Goal: Task Accomplishment & Management: Use online tool/utility

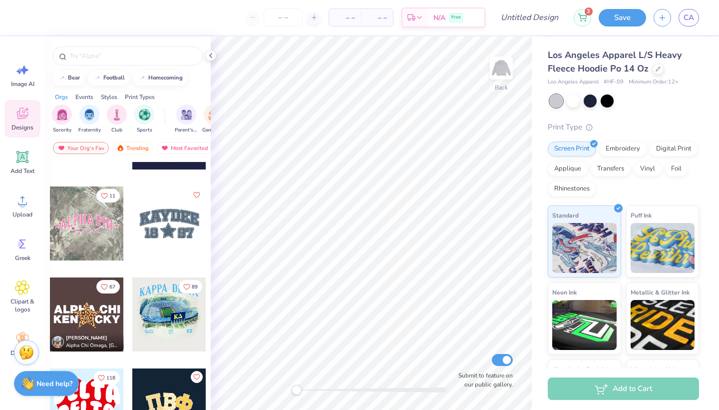
scroll to position [1795, 0]
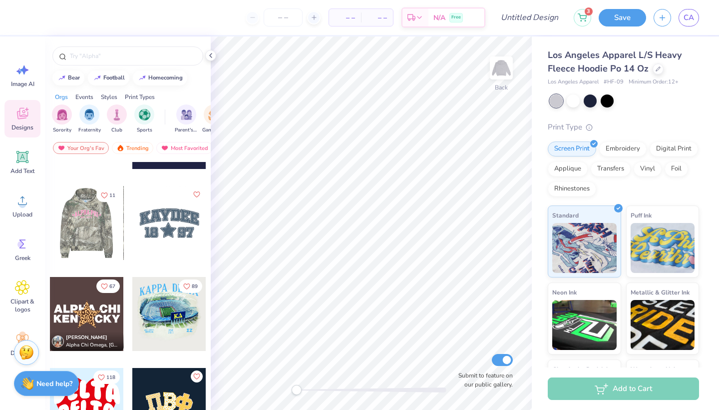
click at [50, 238] on div at bounding box center [13, 223] width 74 height 74
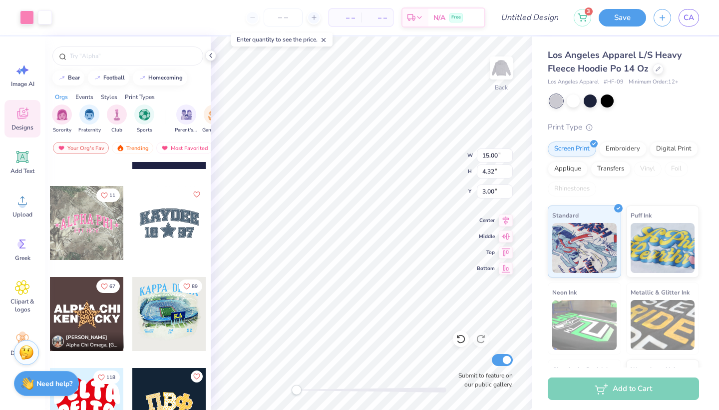
type input "11.90"
type input "3.87"
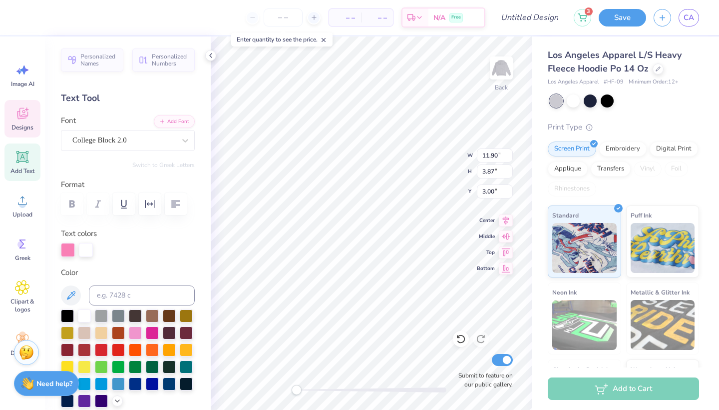
scroll to position [0, 4]
type textarea "SOTA [MEDICAL_DATA]"
click at [505, 221] on icon at bounding box center [506, 219] width 6 height 8
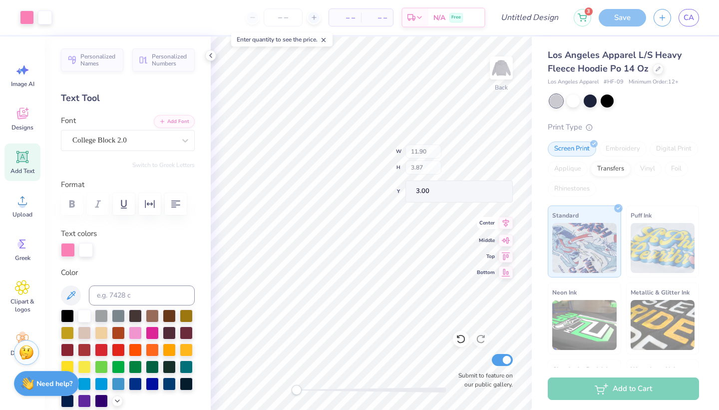
type input "19.05"
type input "6.05"
type input "1.91"
type input "6.87"
click at [428, 175] on div "Hold “Option ⌥” to see the space between elements." at bounding box center [396, 160] width 106 height 29
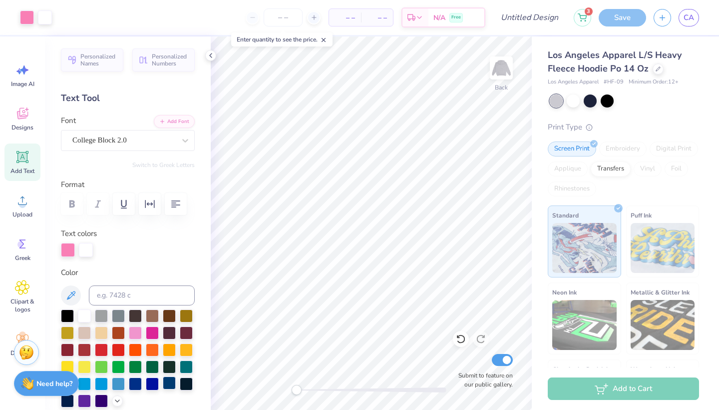
click at [173, 381] on div at bounding box center [169, 382] width 13 height 13
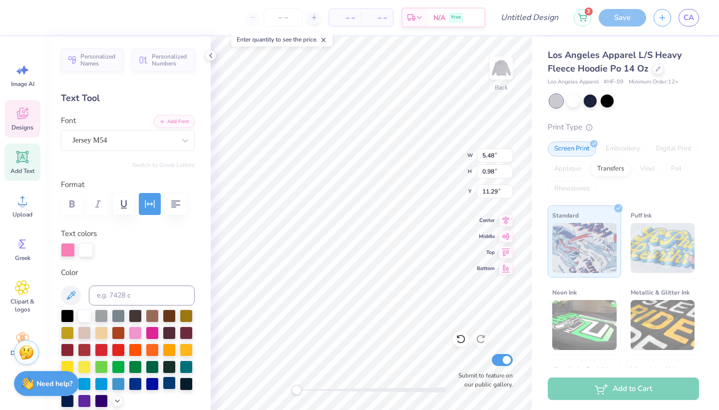
click at [168, 386] on div at bounding box center [169, 382] width 13 height 13
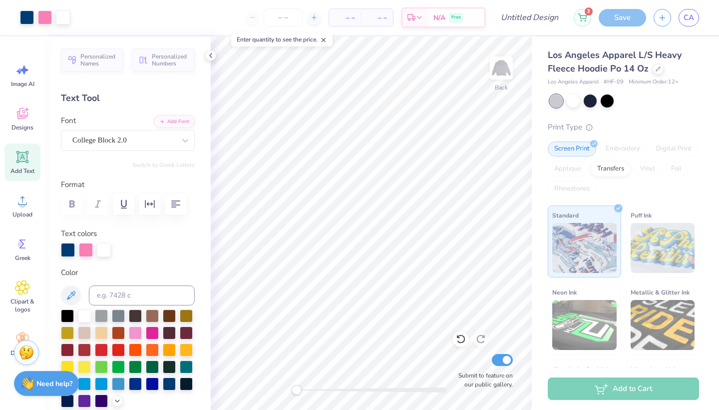
click at [26, 159] on icon at bounding box center [22, 156] width 9 height 9
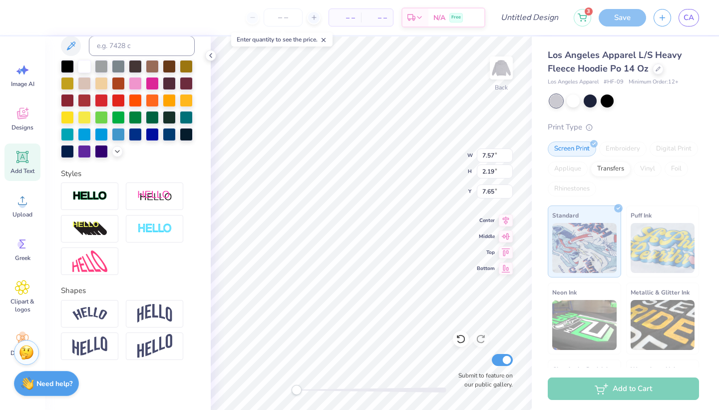
scroll to position [0, 0]
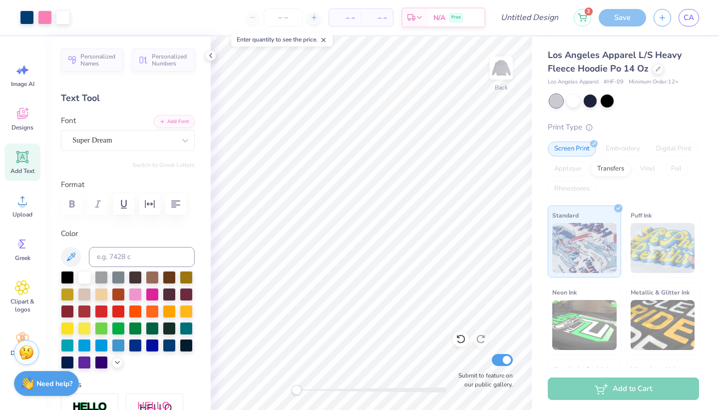
click at [325, 38] on line at bounding box center [323, 39] width 3 height 3
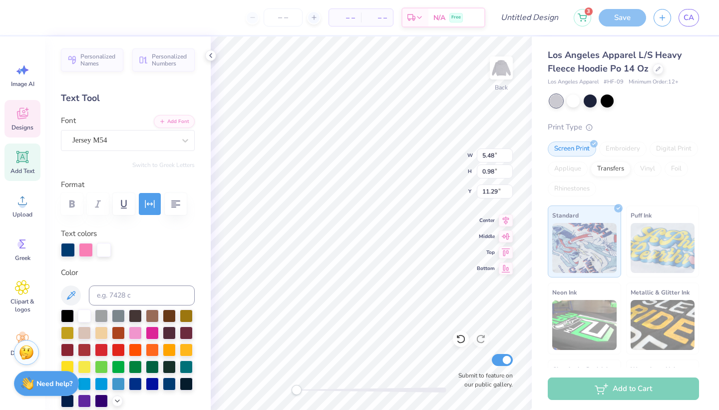
type textarea "e"
click at [104, 170] on div "Personalized Names Personalized Numbers Text Tool Add Font Font Jersey M54 Swit…" at bounding box center [128, 222] width 166 height 373
click at [25, 177] on div "Add Text" at bounding box center [22, 161] width 36 height 37
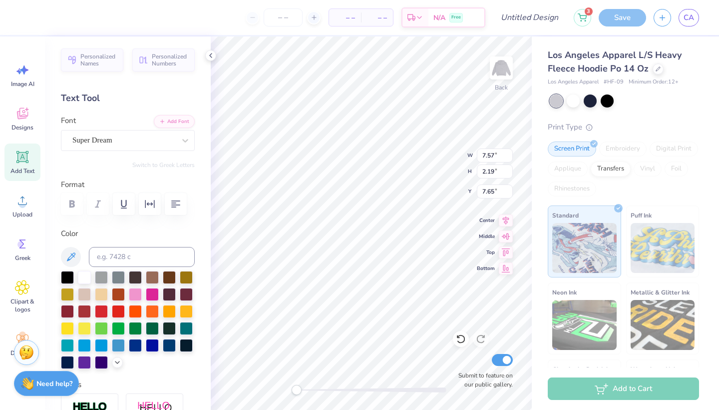
scroll to position [0, 3]
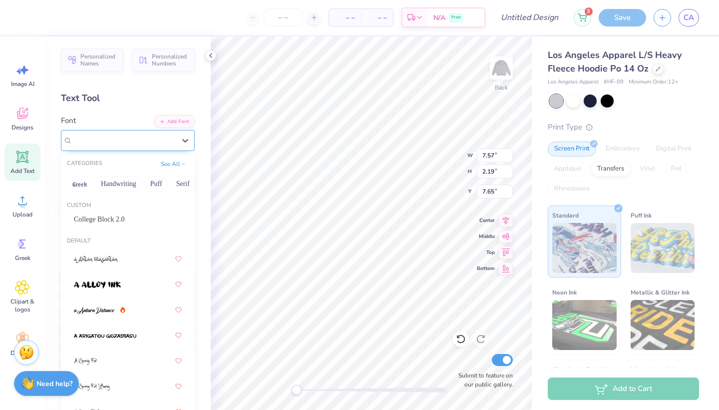
click at [157, 141] on div "Super Dream" at bounding box center [123, 139] width 105 height 15
click at [110, 310] on img at bounding box center [94, 310] width 41 height 7
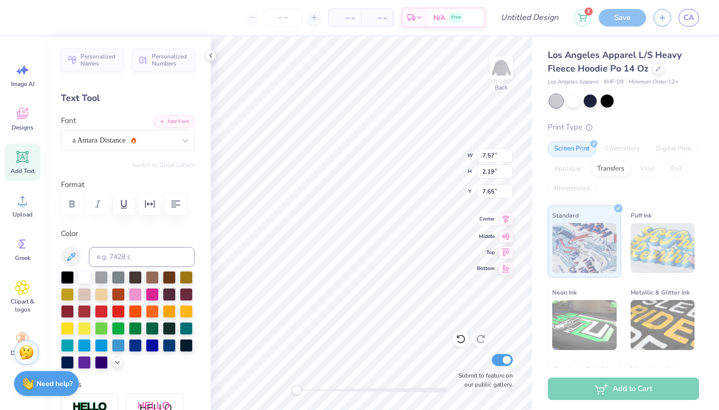
type textarea "Quinnipiac University"
type input "6.92"
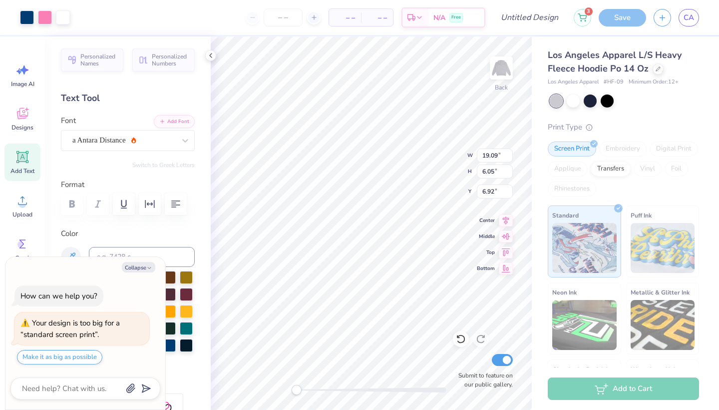
type textarea "x"
type input "5.73"
click at [436, 158] on div "Back W 19.09 H 6.05 Y 5.73 Center Middle Top Bottom Submit to feature on our pu…" at bounding box center [371, 222] width 321 height 373
type textarea "x"
type input "8.49"
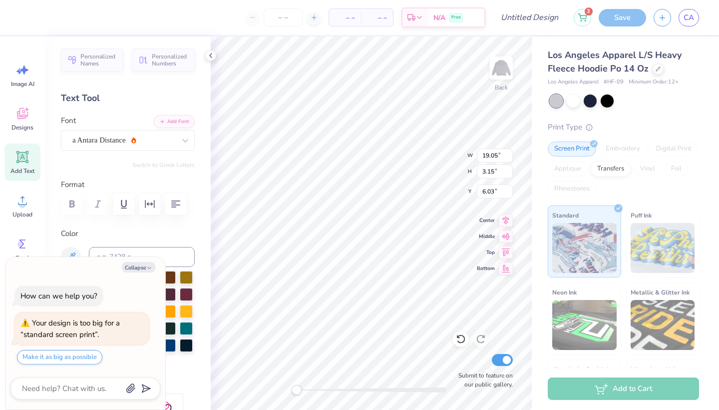
type input "1.41"
type input "7.78"
type textarea "x"
type textarea "Quinnipiac"
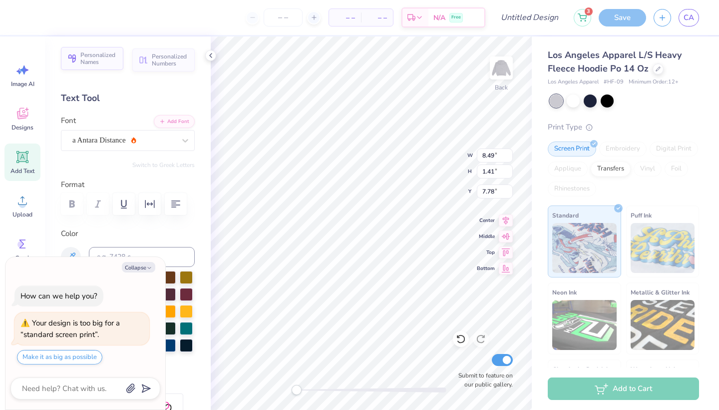
type textarea "x"
type textarea "Quinnipiac"
type textarea "x"
type textarea "Quinnipiac"
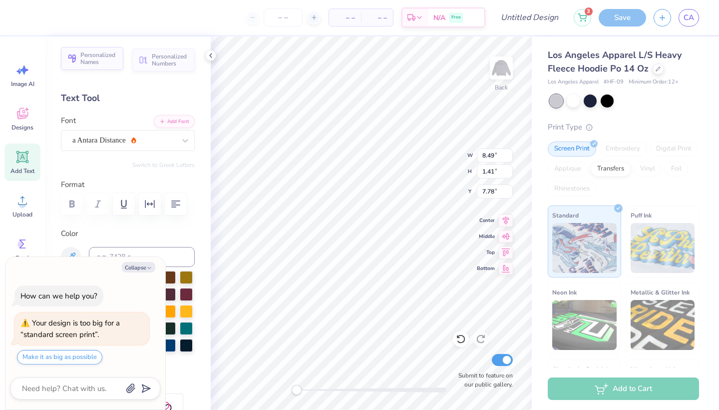
scroll to position [0, 0]
type textarea "x"
type textarea "Quinnipiac U"
type textarea "x"
type textarea "Quinnipiac Un"
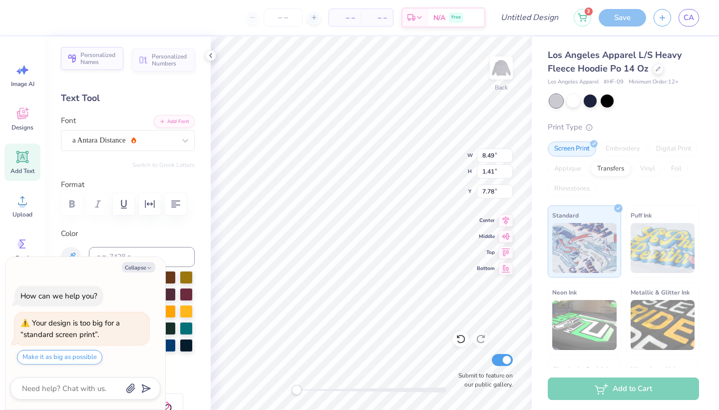
type textarea "x"
type textarea "Quinnipiac Unive"
type textarea "x"
type textarea "Quinnipiac Universi"
type textarea "x"
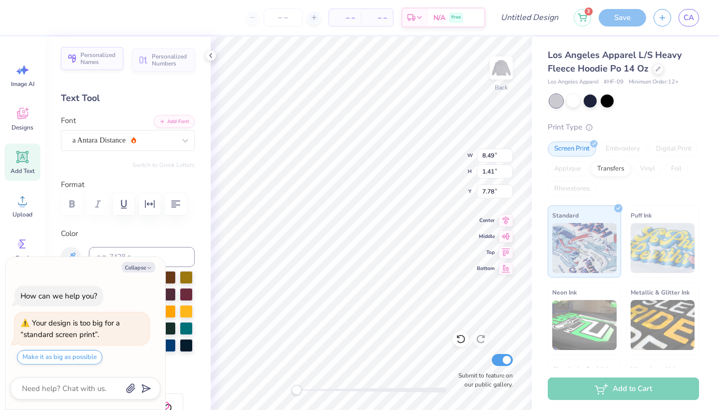
type textarea "Quinnipiac Universit"
type textarea "x"
type textarea "Quinnipiac University"
type textarea "x"
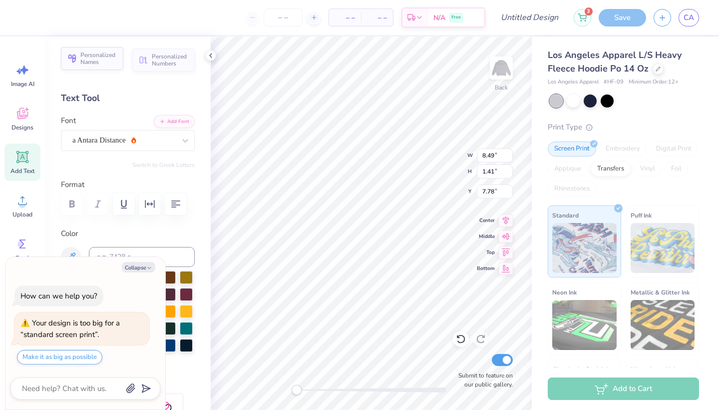
type textarea "Quinnipiac University"
type textarea "x"
type input "3.37"
type input "2.21"
type input "14.72"
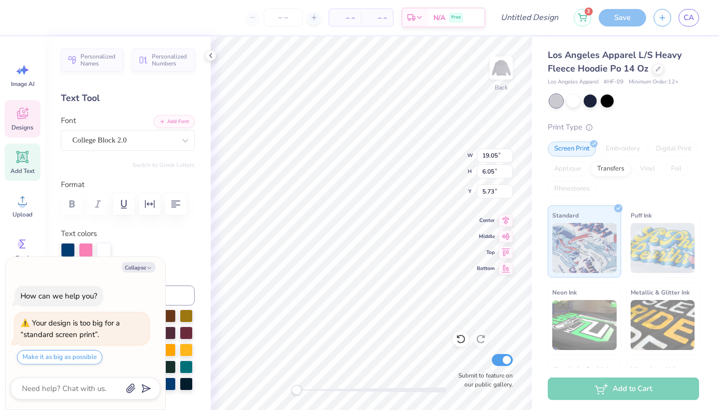
scroll to position [0, 5]
type textarea "x"
type textarea "SOTA"
type textarea "x"
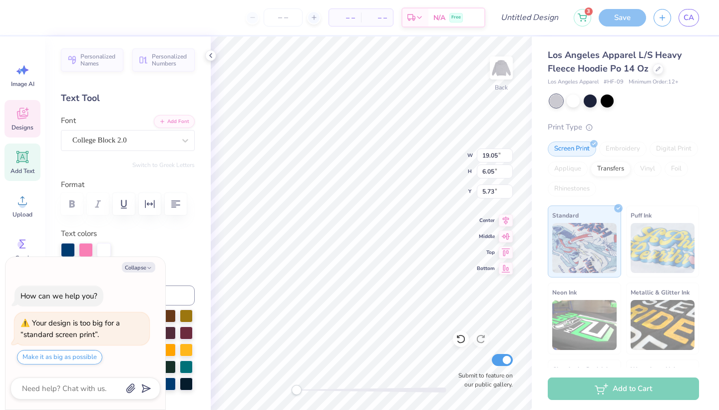
type textarea "SOTA"
type textarea "x"
type textarea "SOTA"
type textarea "x"
type textarea "SOT"
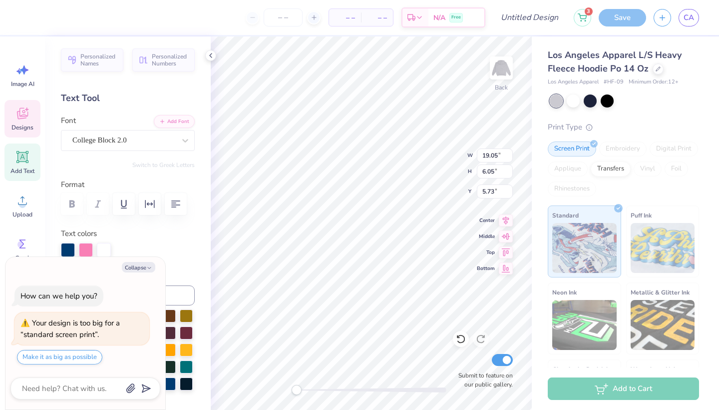
scroll to position [0, 3]
type textarea "x"
type textarea "SO"
type textarea "x"
type textarea "SOTA"
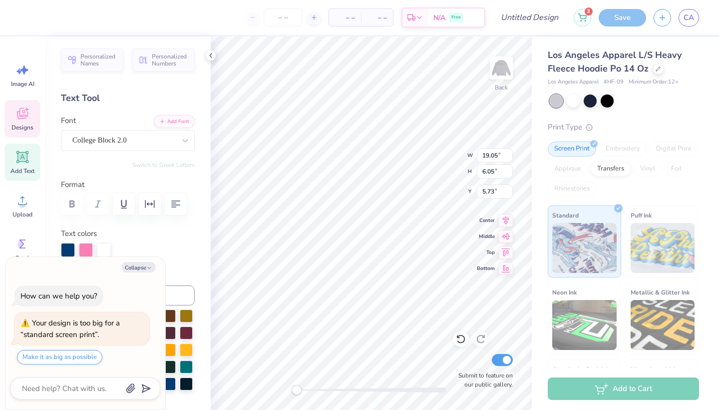
type textarea "x"
type textarea "SOTA"
click at [64, 246] on div at bounding box center [68, 250] width 14 height 14
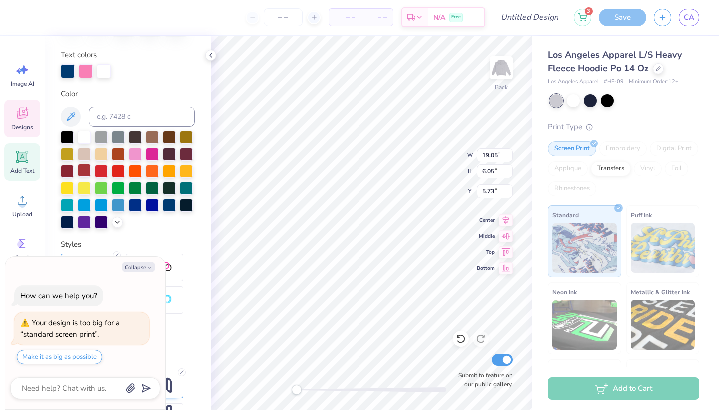
scroll to position [181, 0]
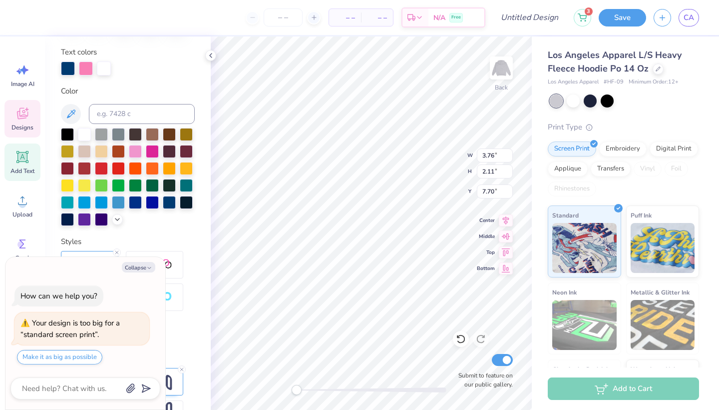
type textarea "x"
type input "5.38"
type input "3.01"
type input "5.60"
type textarea "x"
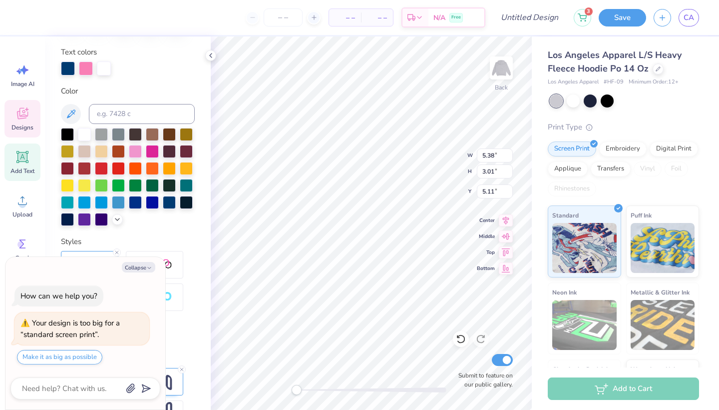
type input "6.44"
type input "3.60"
click at [146, 269] on button "Collapse" at bounding box center [138, 267] width 33 height 10
type textarea "x"
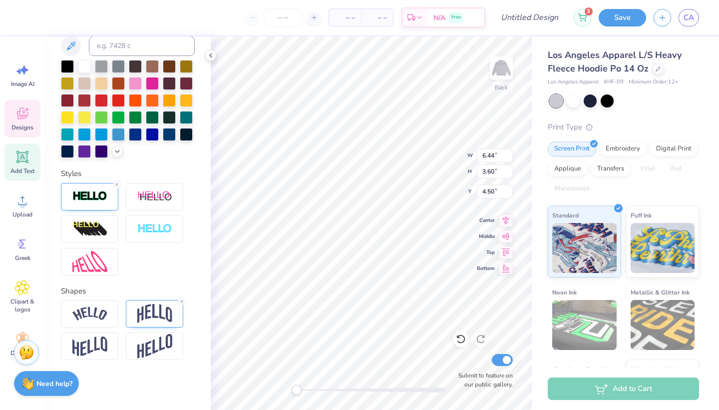
scroll to position [249, 0]
click at [102, 317] on img at bounding box center [89, 313] width 35 height 13
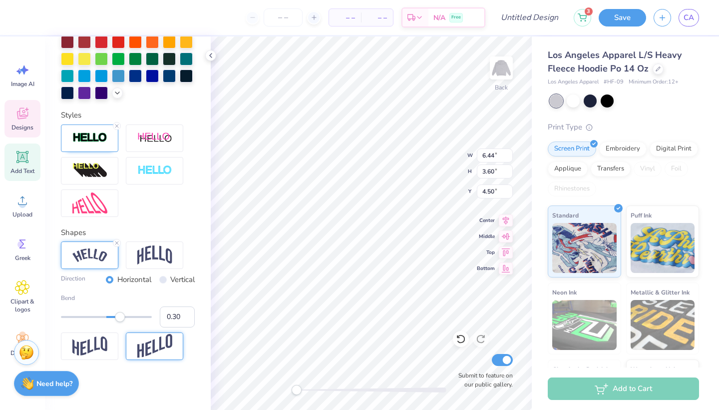
scroll to position [308, 0]
click at [162, 251] on img at bounding box center [154, 254] width 35 height 19
type input "0.15"
drag, startPoint x: 119, startPoint y: 321, endPoint x: 113, endPoint y: 321, distance: 5.5
click at [113, 321] on div "Accessibility label" at bounding box center [113, 317] width 10 height 10
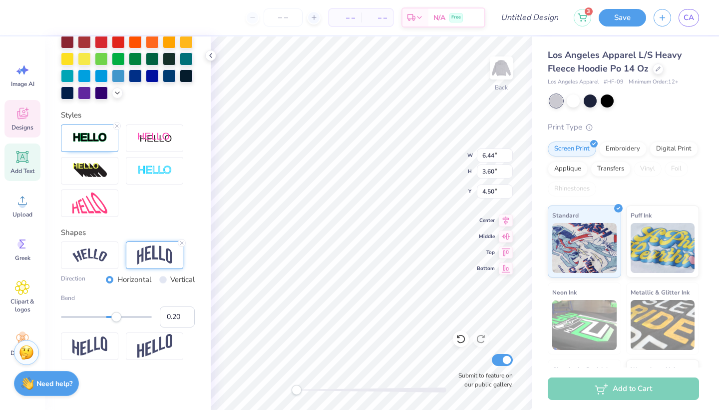
type input "0.19"
click at [114, 315] on div "Accessibility label" at bounding box center [115, 317] width 10 height 10
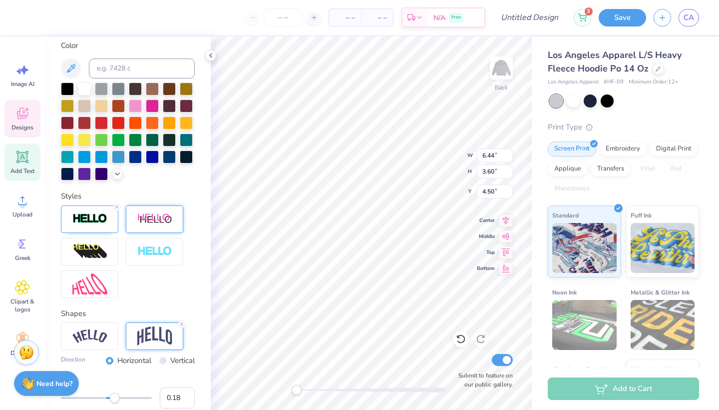
scroll to position [224, 0]
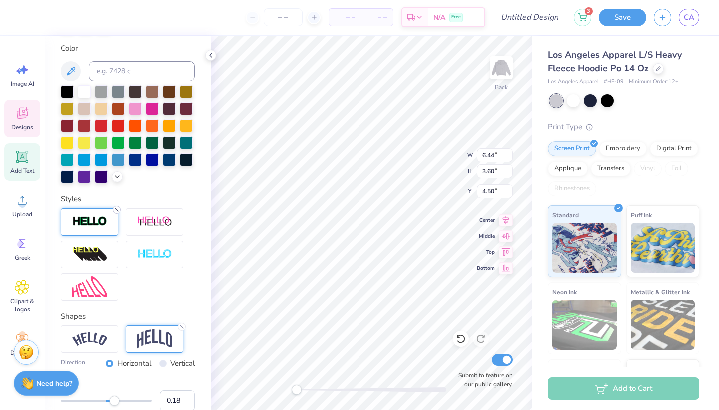
click at [116, 207] on icon at bounding box center [117, 210] width 6 height 6
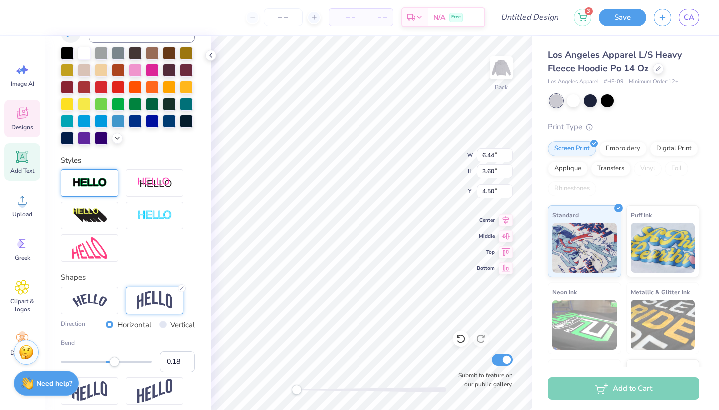
click at [93, 178] on img at bounding box center [89, 182] width 35 height 11
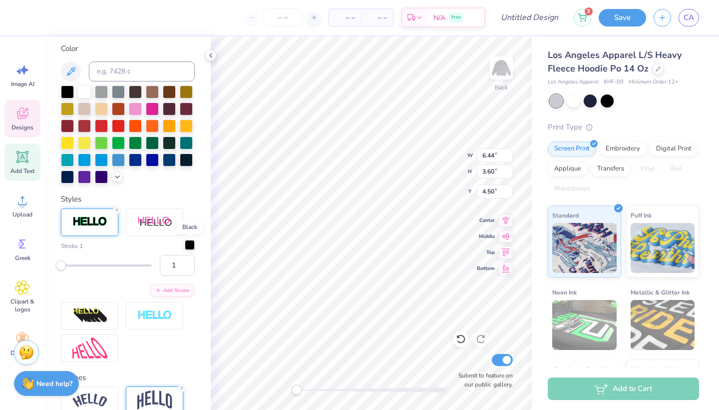
click at [189, 247] on div at bounding box center [190, 245] width 10 height 10
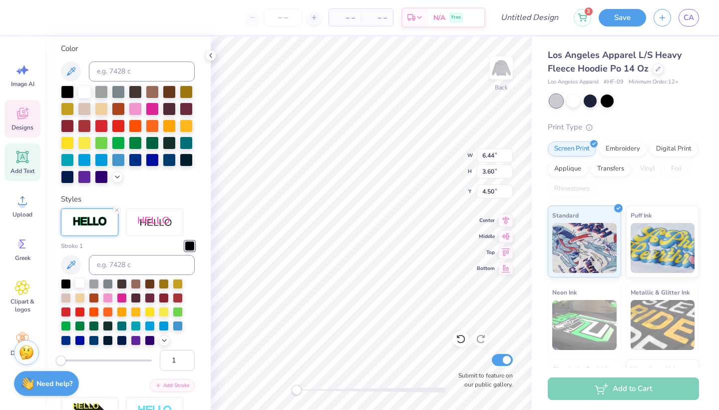
click at [76, 283] on div at bounding box center [80, 283] width 10 height 10
type input "8"
drag, startPoint x: 61, startPoint y: 360, endPoint x: 67, endPoint y: 361, distance: 6.0
click at [67, 361] on div "Accessibility label" at bounding box center [67, 360] width 10 height 10
type input "6"
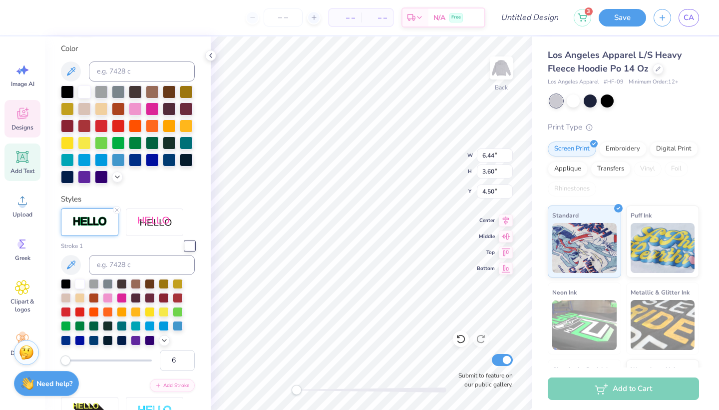
click at [66, 363] on div "Accessibility label" at bounding box center [65, 360] width 10 height 10
type input "2"
click at [62, 365] on div "Accessibility label" at bounding box center [62, 360] width 10 height 10
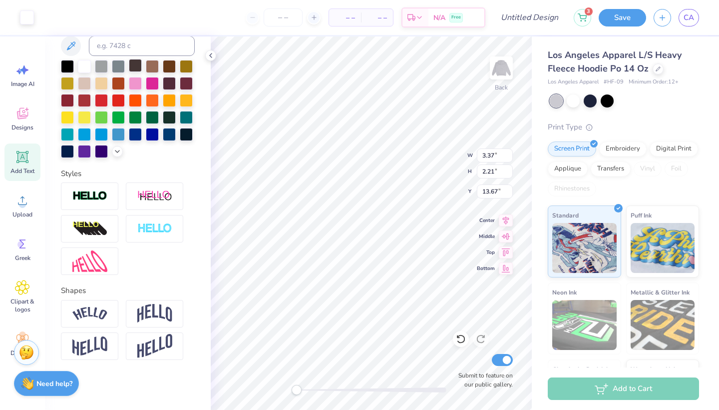
scroll to position [211, 0]
click at [508, 153] on input "4.24" at bounding box center [495, 155] width 36 height 14
type input "4.25"
click at [508, 153] on input "4.25" at bounding box center [495, 155] width 36 height 14
click at [510, 151] on input "4.25" at bounding box center [495, 155] width 36 height 14
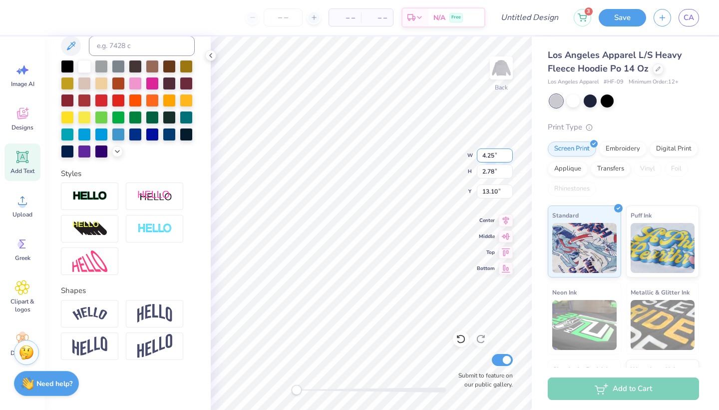
click at [510, 151] on input "4.25" at bounding box center [495, 155] width 36 height 14
type input "6.44"
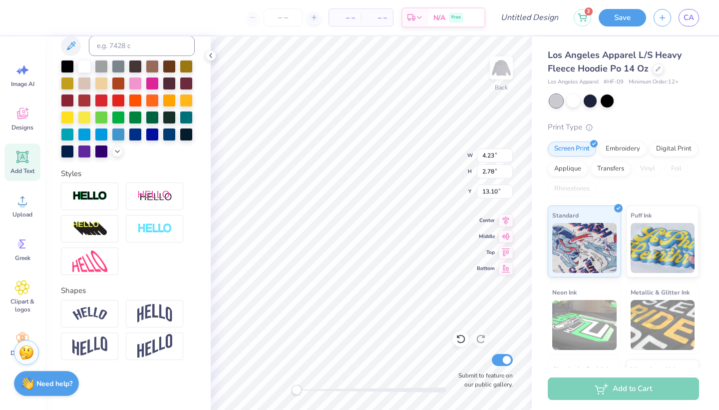
type input "3.29"
type input "4.66"
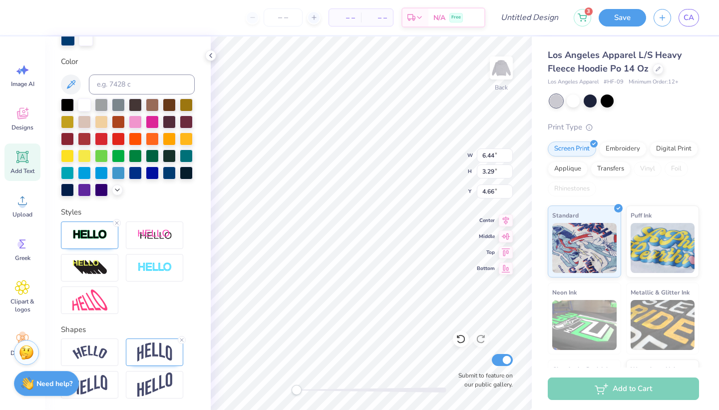
type input "4.23"
type input "2.78"
type input "13.76"
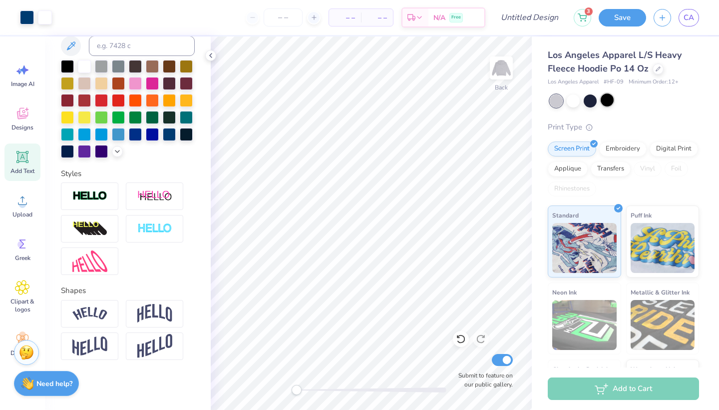
click at [609, 97] on div at bounding box center [607, 99] width 13 height 13
click at [594, 99] on div at bounding box center [590, 100] width 13 height 13
click at [572, 102] on div at bounding box center [573, 99] width 13 height 13
click at [554, 100] on div at bounding box center [556, 100] width 13 height 13
click at [575, 102] on div at bounding box center [573, 99] width 13 height 13
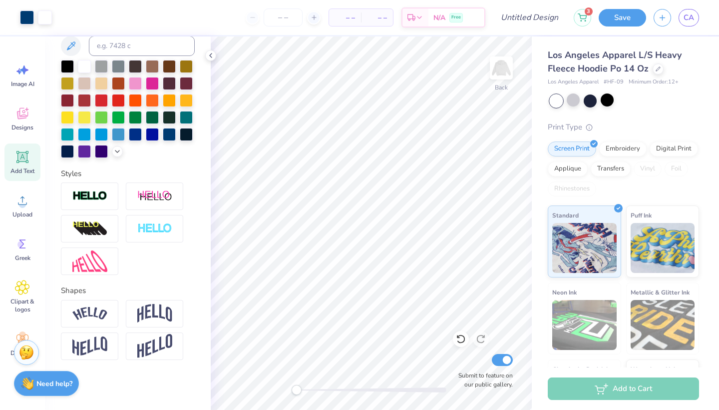
click at [558, 103] on div at bounding box center [556, 100] width 13 height 13
click at [69, 148] on div at bounding box center [67, 150] width 13 height 13
click at [504, 88] on div "Back" at bounding box center [501, 73] width 23 height 35
click at [500, 80] on img at bounding box center [502, 68] width 40 height 40
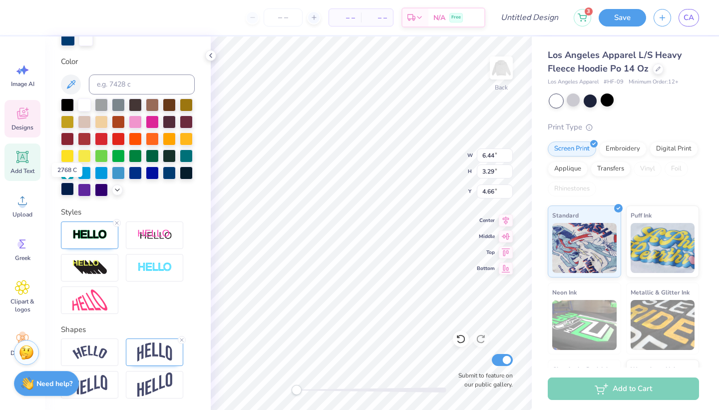
click at [68, 190] on div at bounding box center [67, 188] width 13 height 13
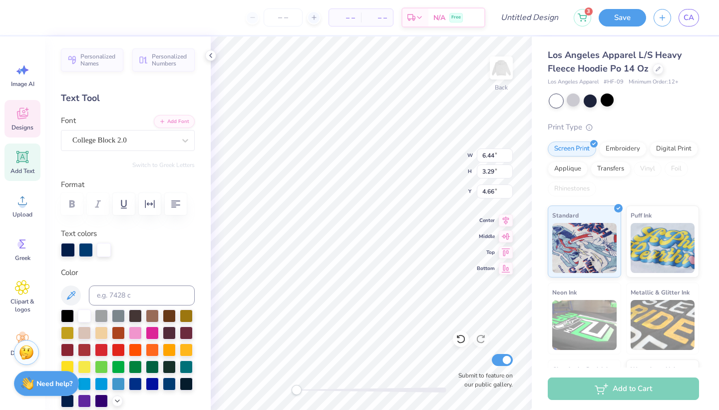
scroll to position [0, 0]
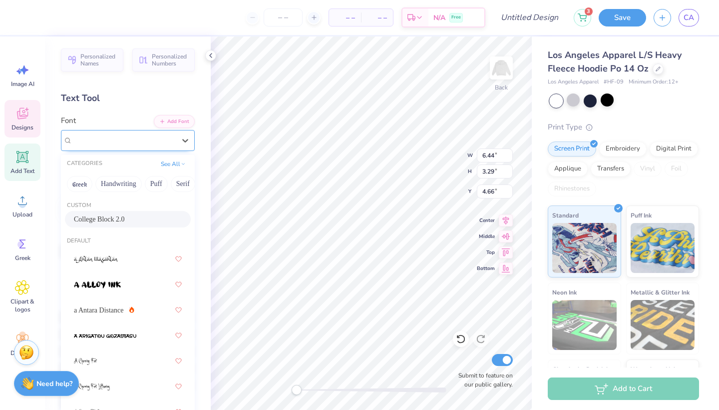
click at [144, 142] on div "College Block 2.0" at bounding box center [123, 139] width 105 height 15
click at [94, 310] on span "a Antara Distance" at bounding box center [99, 310] width 50 height 10
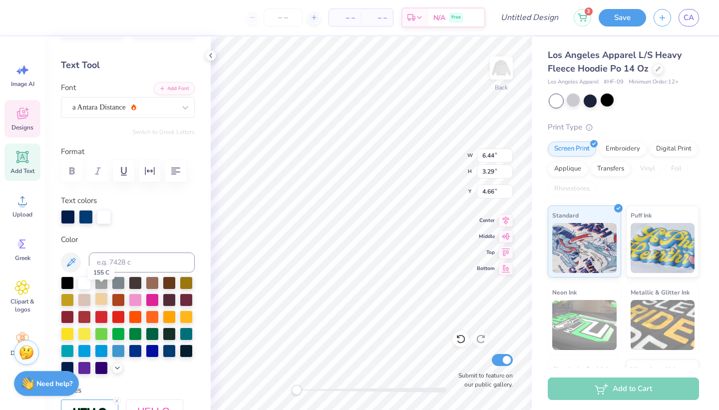
scroll to position [40, 0]
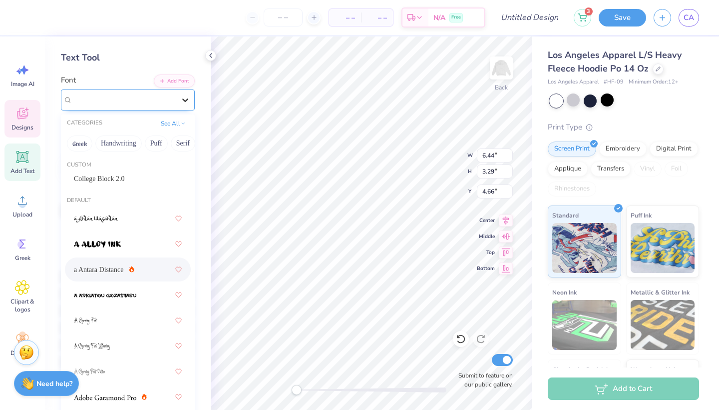
click at [182, 99] on icon at bounding box center [185, 100] width 10 height 10
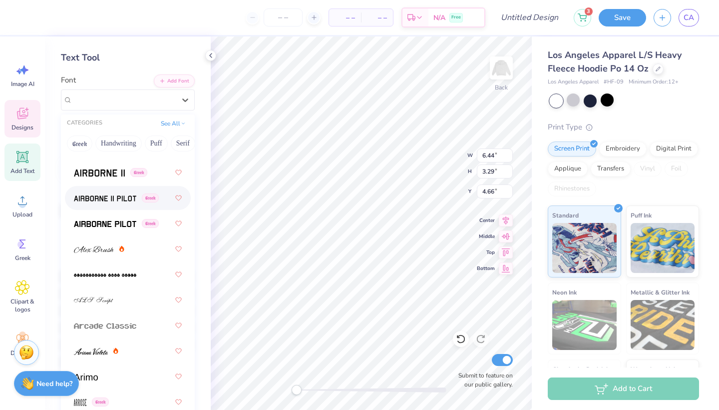
scroll to position [301, 0]
click at [108, 246] on img at bounding box center [94, 248] width 40 height 7
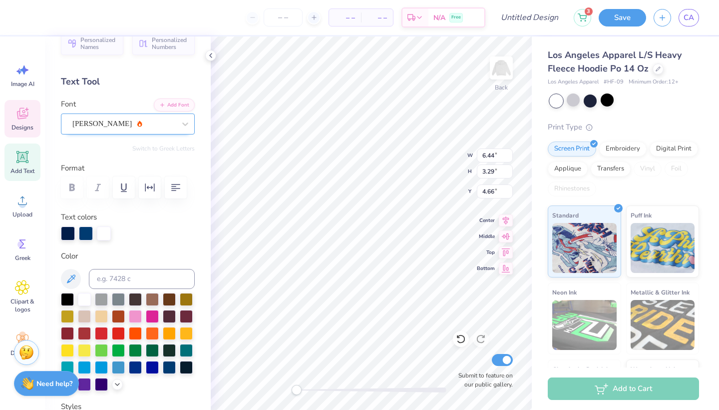
scroll to position [5, 0]
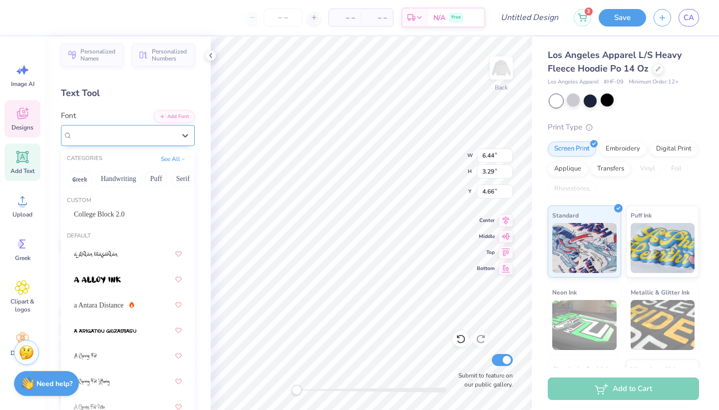
click at [138, 138] on div "Alex Brush" at bounding box center [123, 134] width 105 height 15
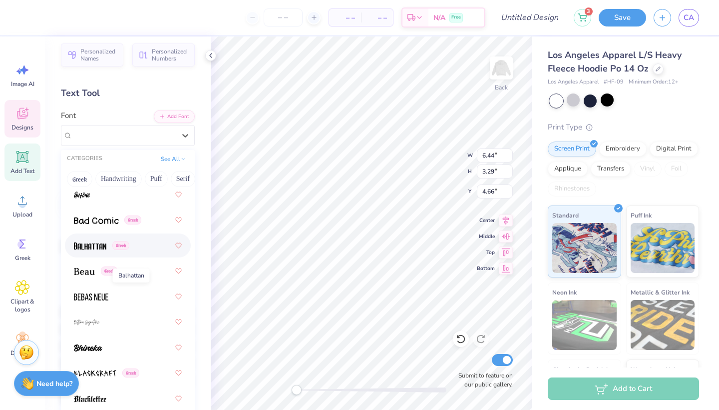
scroll to position [621, 0]
click at [84, 318] on img at bounding box center [87, 321] width 26 height 7
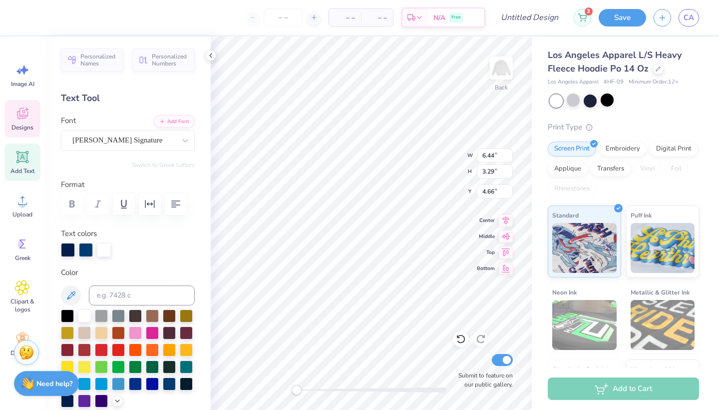
scroll to position [0, 0]
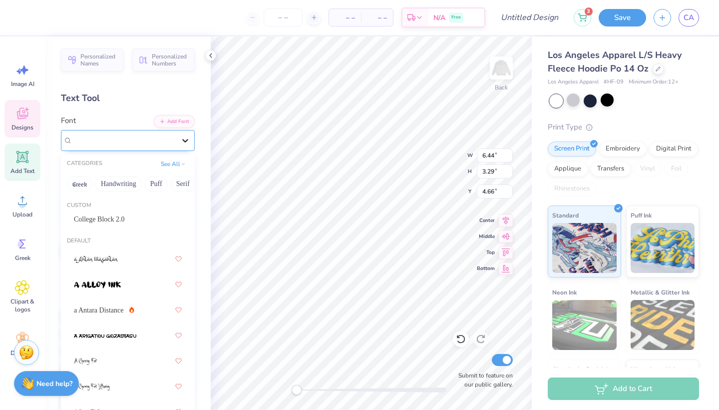
click at [178, 142] on div at bounding box center [185, 140] width 18 height 18
click at [111, 222] on span "College Block 2.0" at bounding box center [99, 219] width 51 height 10
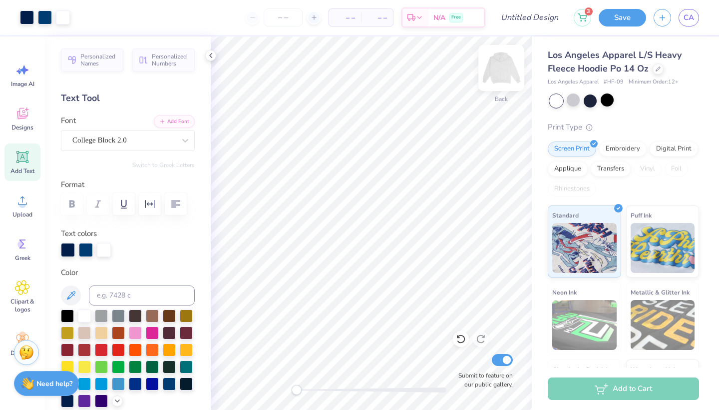
click at [497, 81] on img at bounding box center [502, 68] width 40 height 40
click at [495, 71] on img at bounding box center [502, 68] width 40 height 40
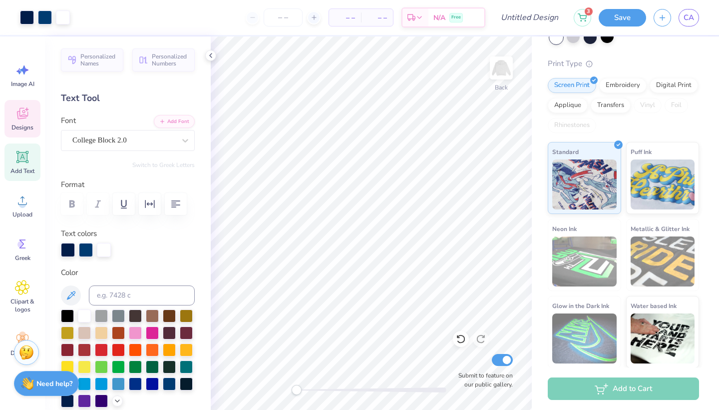
click at [26, 109] on icon at bounding box center [27, 109] width 4 height 4
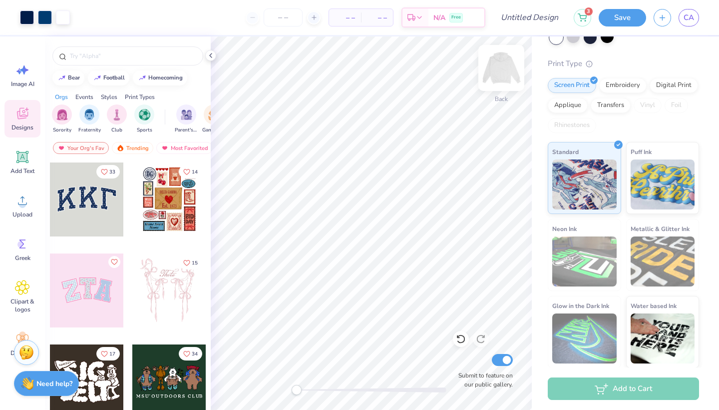
click at [502, 70] on img at bounding box center [502, 68] width 40 height 40
click at [26, 163] on icon at bounding box center [22, 157] width 12 height 12
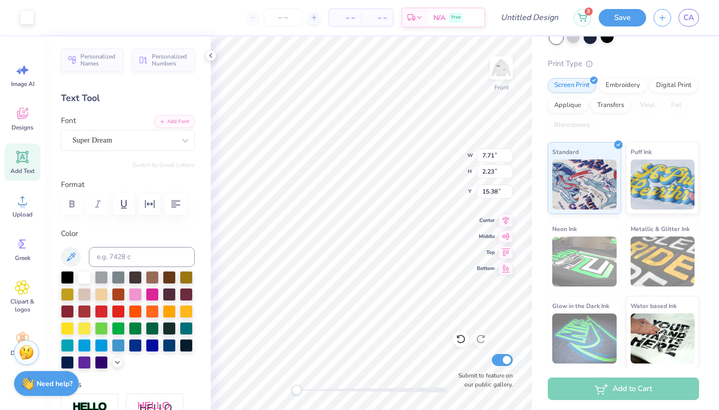
click at [25, 154] on icon at bounding box center [22, 156] width 9 height 9
type textarea "TSGEXT"
type textarea "T"
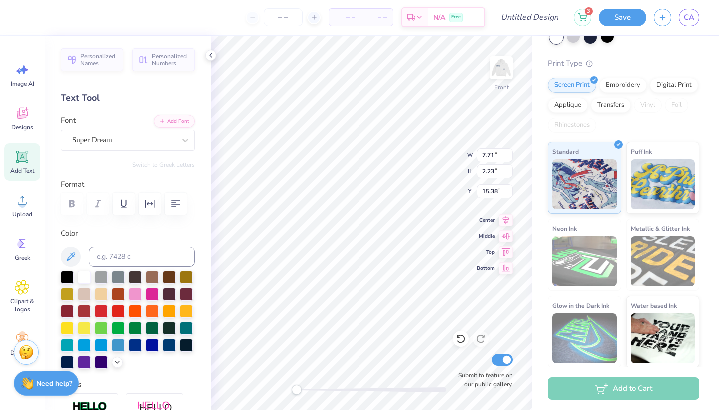
scroll to position [0, 4]
type textarea "Student Occupational Therapy Association"
click at [499, 265] on div "Front W 7.71 7.71 " H 2.23 2.23 " Y 15.38 15.38 " Center Middle Top Bottom Subm…" at bounding box center [371, 222] width 321 height 373
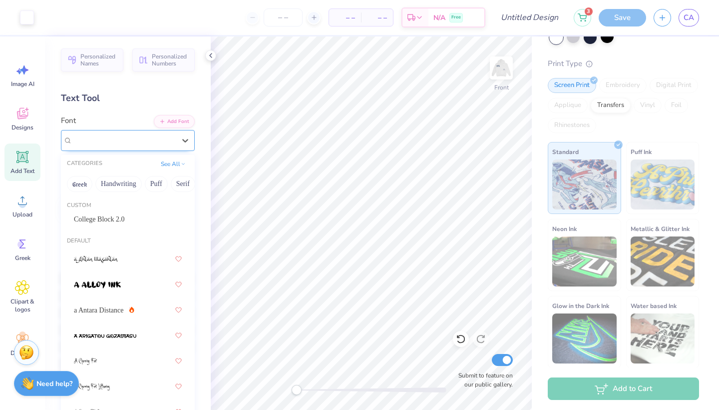
click at [155, 141] on div "Super Dream" at bounding box center [123, 139] width 105 height 15
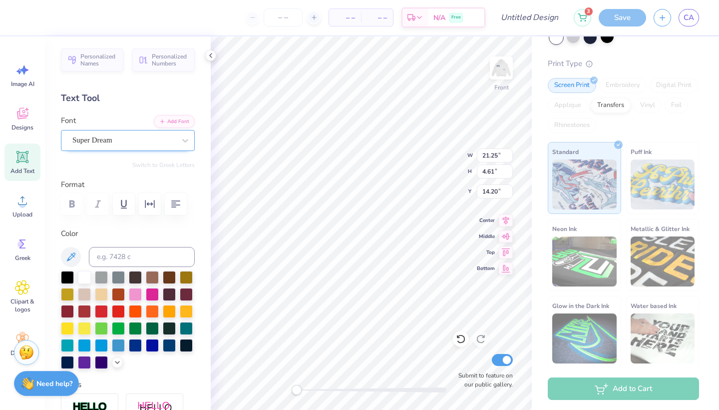
scroll to position [0, 4]
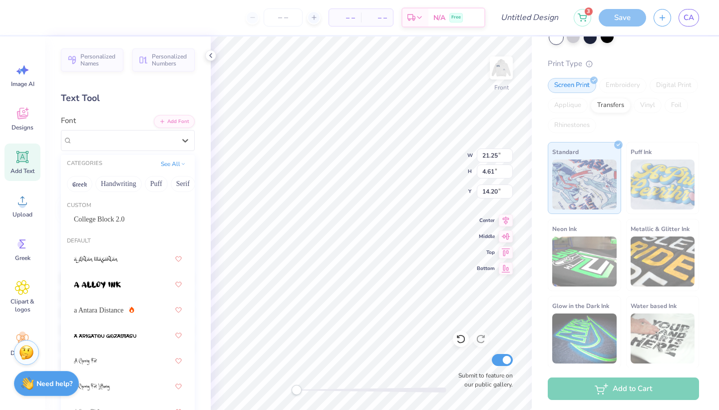
drag, startPoint x: 152, startPoint y: 135, endPoint x: 146, endPoint y: 176, distance: 41.4
click at [152, 135] on div "Super Dream" at bounding box center [123, 139] width 105 height 15
click at [99, 306] on span "a Antara Distance" at bounding box center [99, 307] width 50 height 10
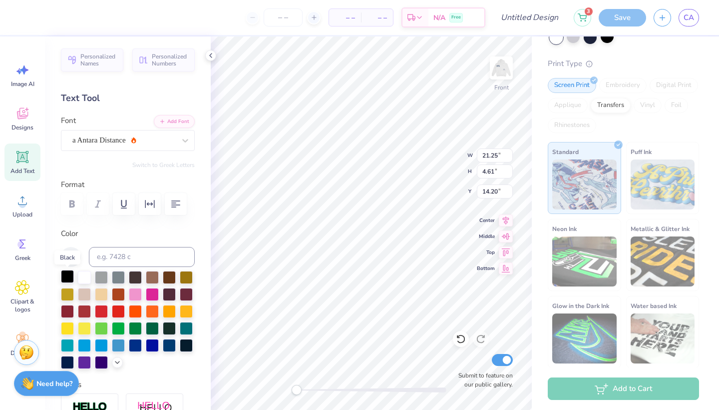
click at [67, 273] on div at bounding box center [67, 276] width 13 height 13
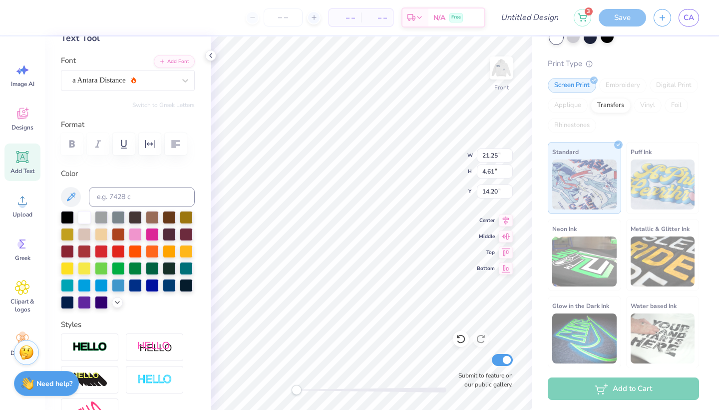
scroll to position [0, 2]
click at [151, 347] on img at bounding box center [154, 347] width 35 height 12
click at [183, 336] on icon at bounding box center [182, 335] width 6 height 6
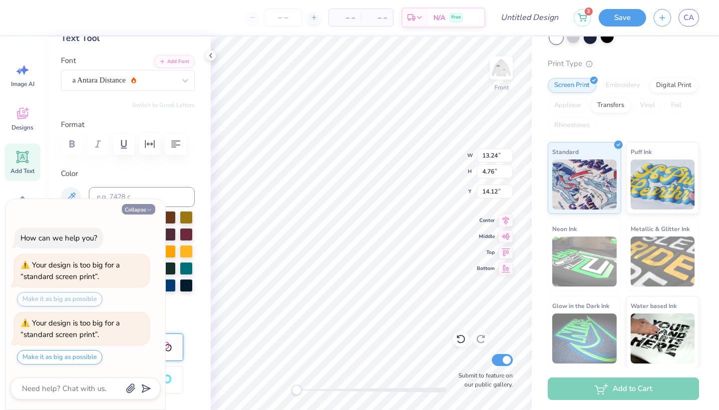
click at [126, 213] on button "Collapse" at bounding box center [138, 209] width 33 height 10
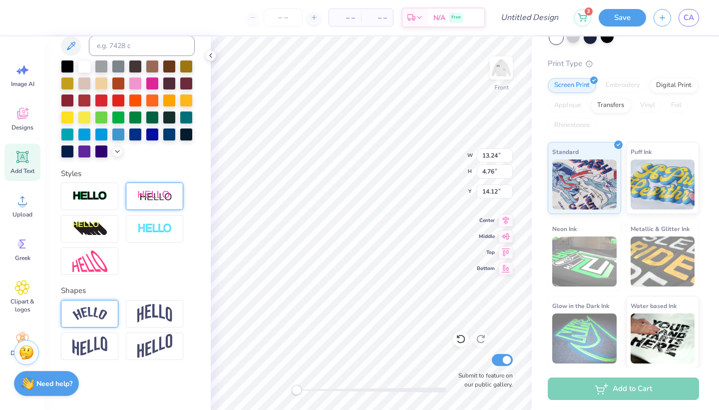
scroll to position [211, 0]
click at [167, 306] on img at bounding box center [154, 313] width 35 height 19
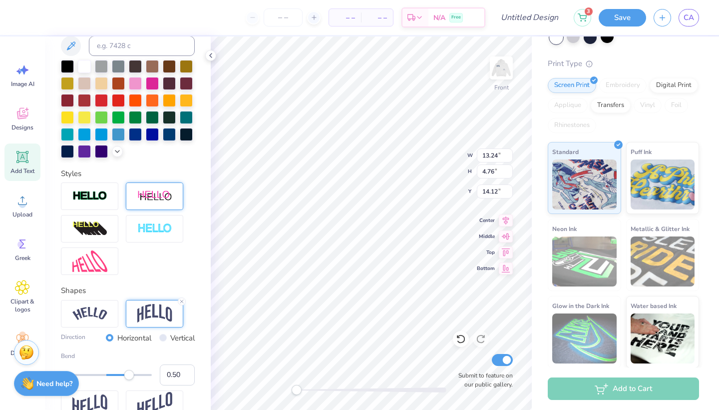
type textarea "x"
type input "6.63"
type input "7.80"
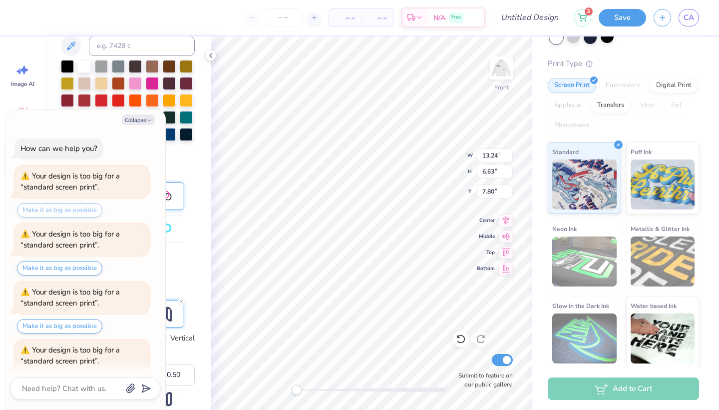
scroll to position [24, 0]
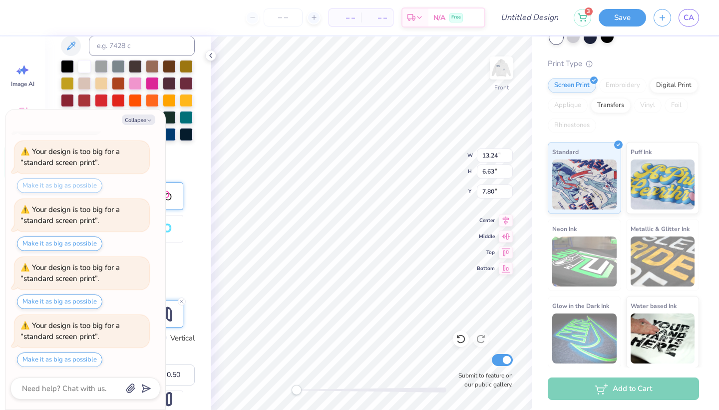
type textarea "x"
type input "8.19"
click at [93, 235] on div "Your design is too big for a “standard screen print”. Make it as big as possible" at bounding box center [81, 225] width 135 height 52
click at [92, 237] on button "Make it as big as possible" at bounding box center [59, 244] width 85 height 14
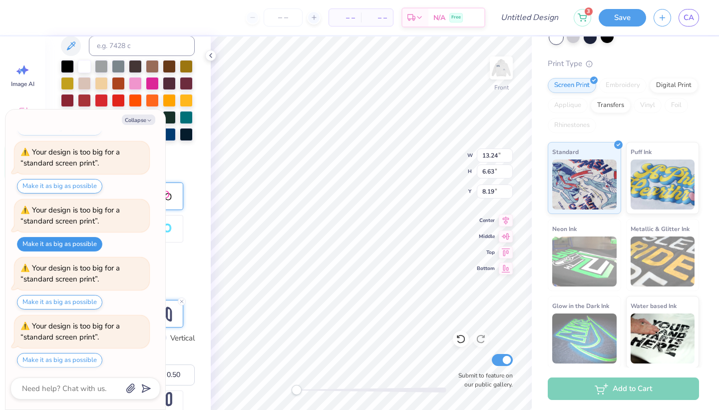
type textarea "x"
type input "15.00"
type input "7.52"
type input "7.80"
click at [74, 356] on button "Make it as big as possible" at bounding box center [59, 360] width 85 height 14
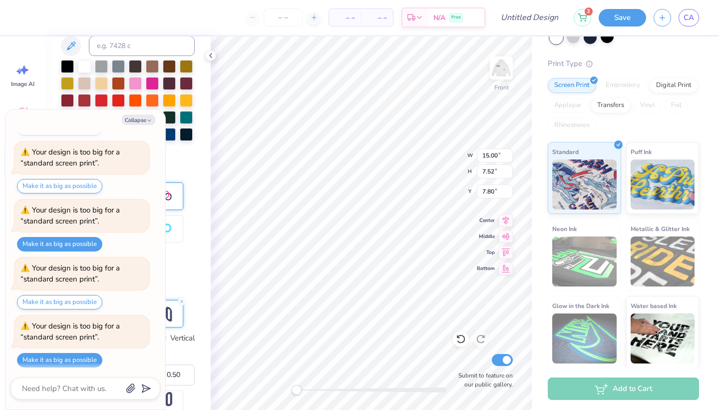
type textarea "x"
type input "8.19"
click at [504, 69] on img at bounding box center [502, 68] width 40 height 40
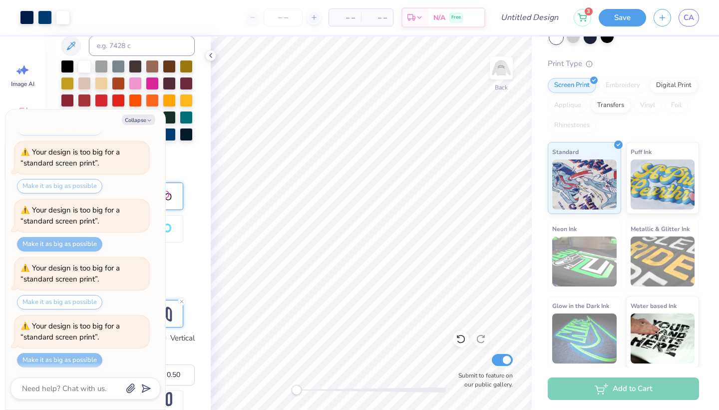
click at [504, 69] on div at bounding box center [501, 67] width 23 height 23
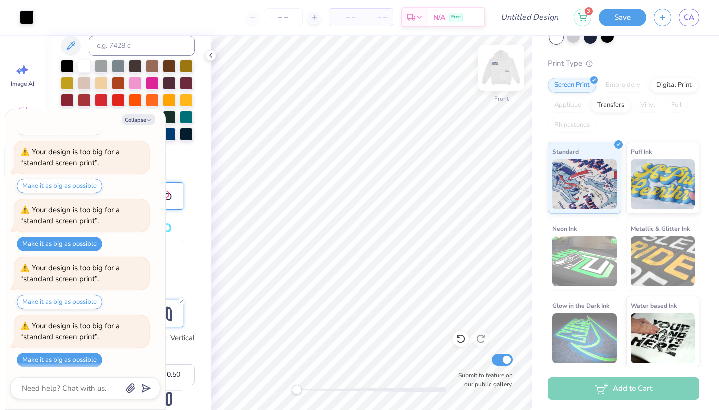
click at [497, 63] on img at bounding box center [502, 68] width 40 height 40
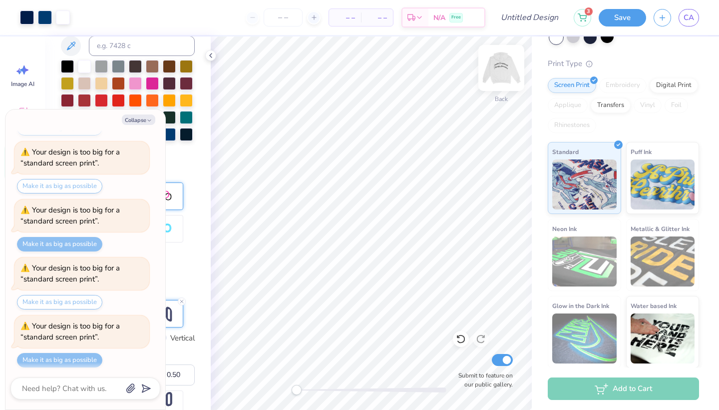
click at [498, 67] on img at bounding box center [502, 68] width 40 height 40
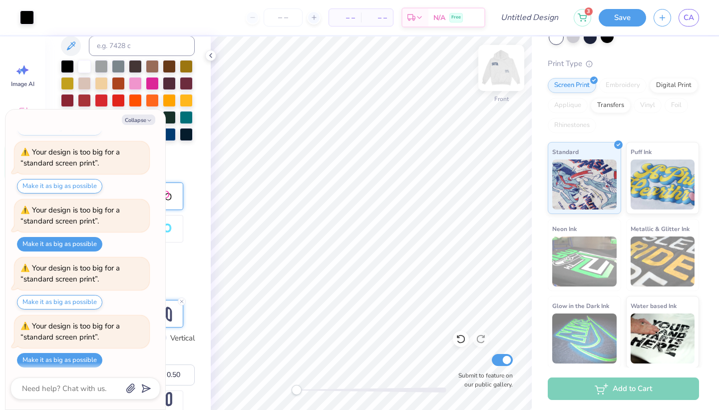
click at [505, 66] on img at bounding box center [502, 68] width 40 height 40
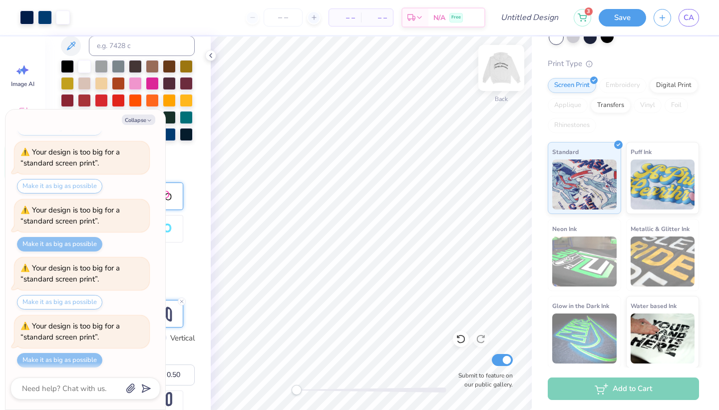
click at [498, 59] on img at bounding box center [502, 68] width 40 height 40
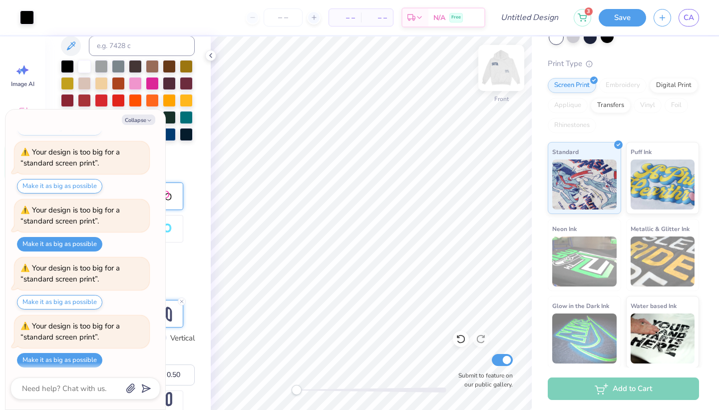
click at [500, 71] on img at bounding box center [502, 68] width 40 height 40
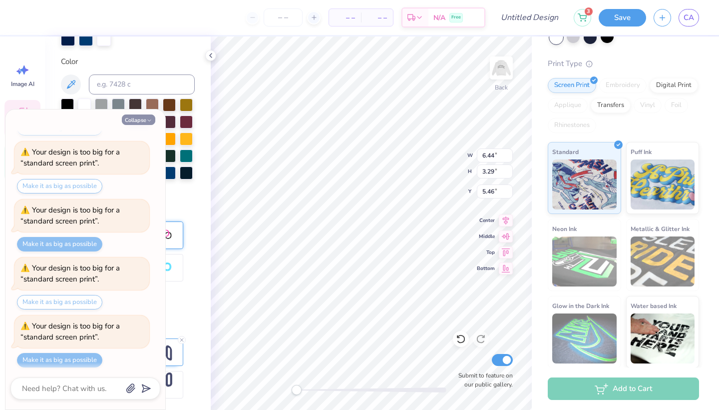
click at [146, 119] on icon "button" at bounding box center [149, 120] width 6 height 6
type textarea "x"
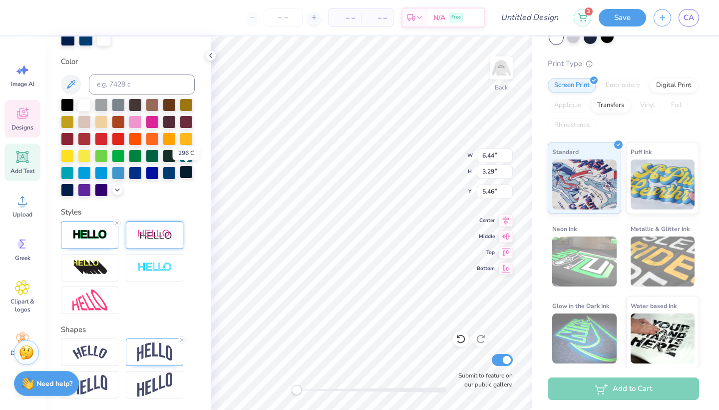
click at [186, 174] on div at bounding box center [186, 171] width 13 height 13
click at [66, 187] on div at bounding box center [67, 188] width 13 height 13
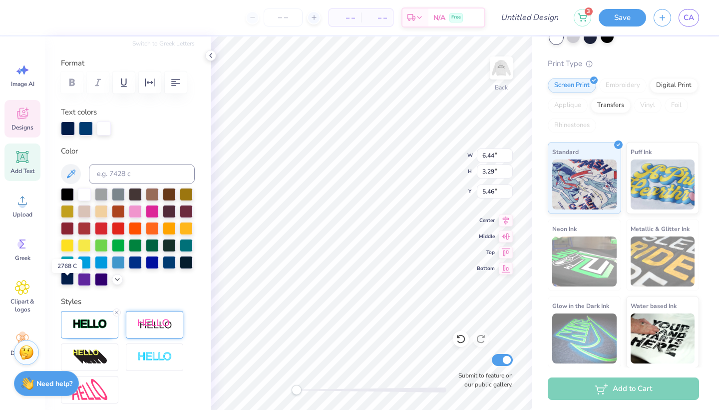
scroll to position [114, 0]
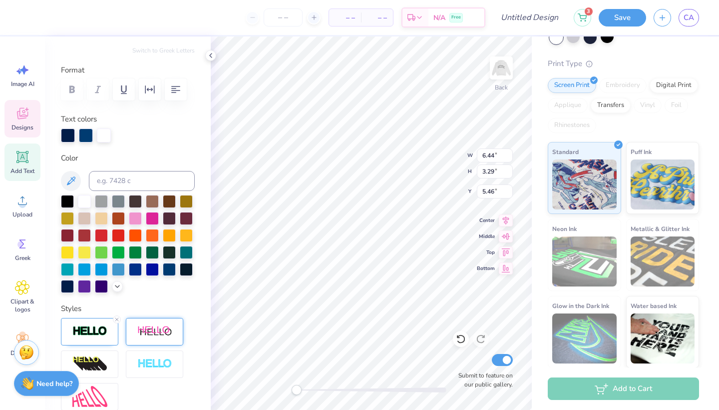
click at [64, 278] on div at bounding box center [128, 244] width 134 height 98
click at [64, 285] on div at bounding box center [67, 285] width 13 height 13
click at [167, 272] on div at bounding box center [169, 268] width 13 height 13
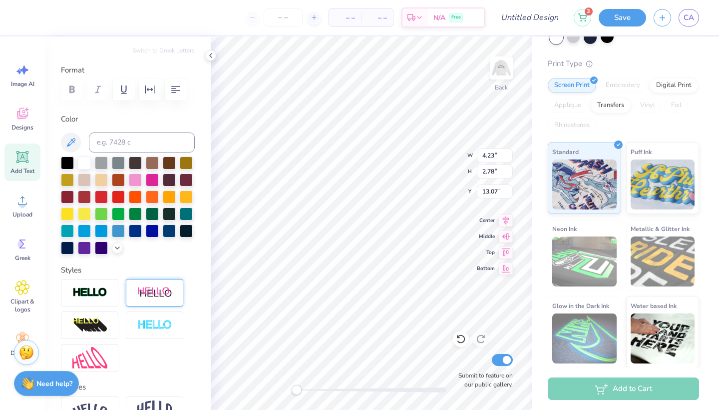
type input "4.23"
type input "2.78"
type input "13.07"
click at [172, 233] on div at bounding box center [169, 229] width 13 height 13
click at [493, 71] on img at bounding box center [502, 68] width 40 height 40
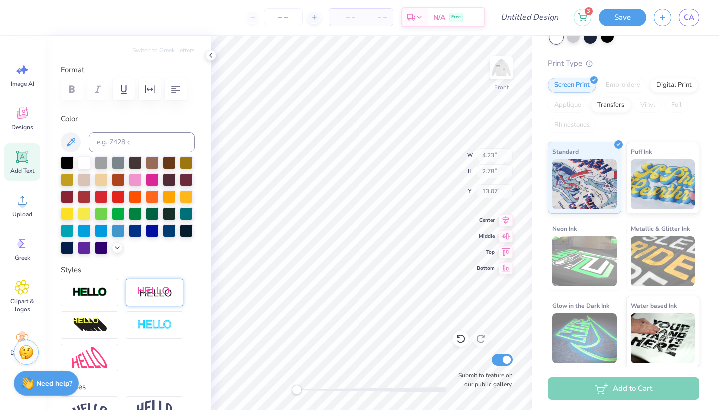
type input "4.31"
type input "2.83"
type input "14.70"
type input "15.00"
type input "7.52"
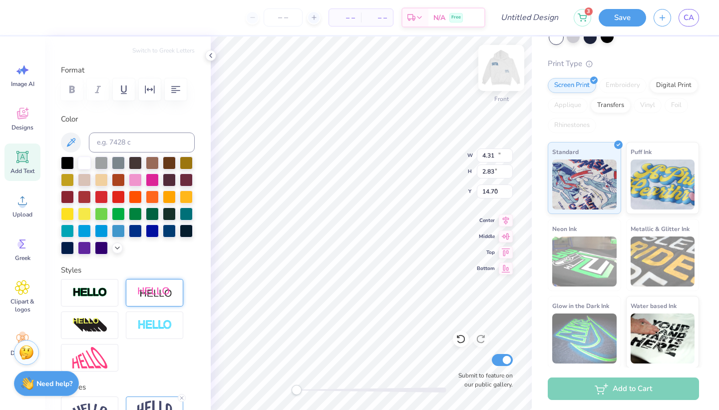
type input "6.84"
click at [170, 230] on div at bounding box center [169, 229] width 13 height 13
click at [501, 63] on img at bounding box center [502, 68] width 40 height 40
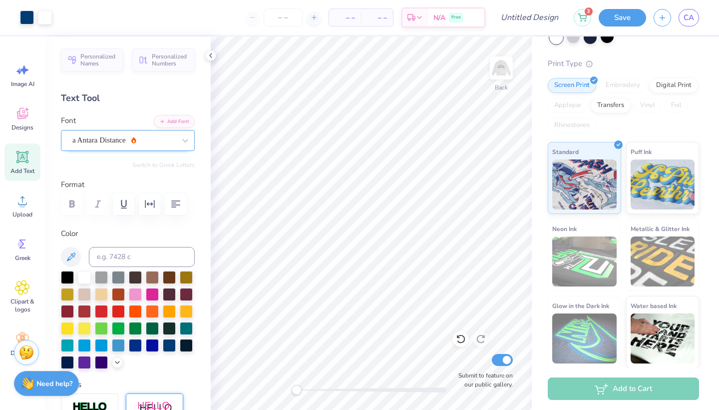
scroll to position [0, 0]
click at [504, 65] on img at bounding box center [502, 68] width 40 height 40
click at [504, 65] on img at bounding box center [502, 68] width 20 height 20
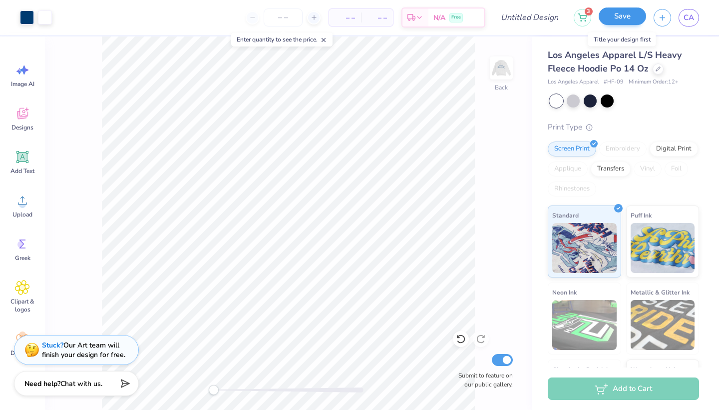
click at [614, 19] on button "Save" at bounding box center [622, 15] width 47 height 17
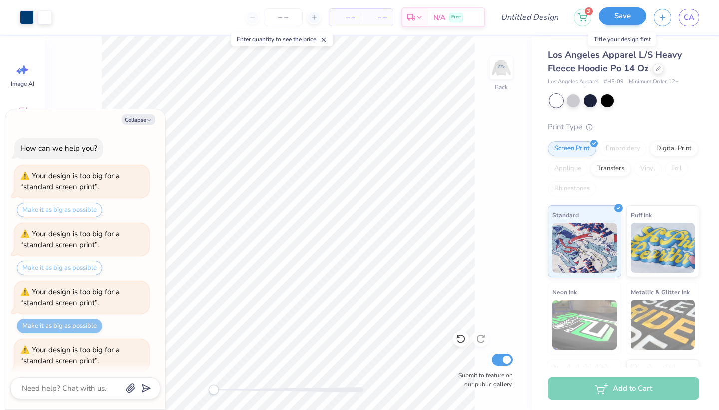
scroll to position [109, 0]
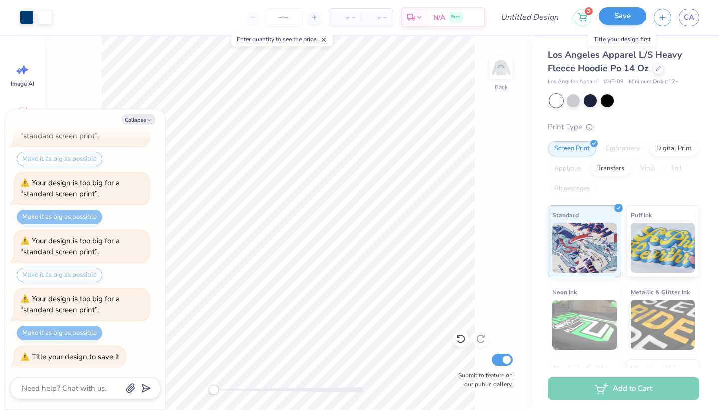
click at [616, 16] on button "Save" at bounding box center [622, 15] width 47 height 17
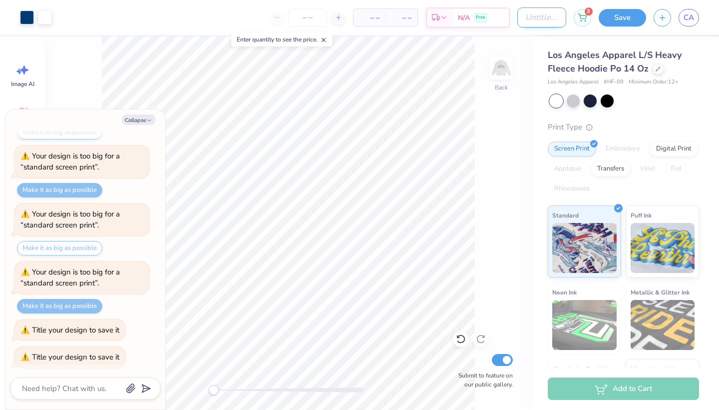
click at [518, 17] on input "Design Title" at bounding box center [542, 17] width 49 height 20
type textarea "x"
type input "S"
type textarea "x"
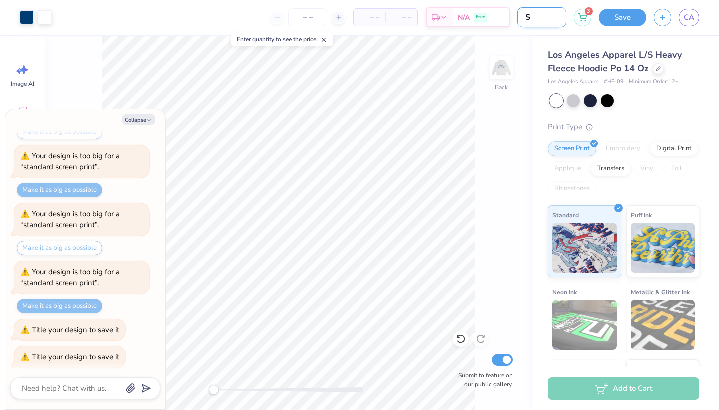
type input "SO"
type textarea "x"
type input "SOT"
type textarea "x"
type input "SOTA"
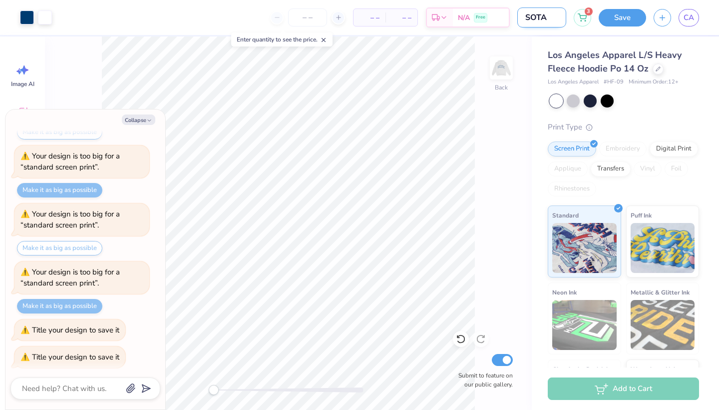
type textarea "x"
type input "SOTA"
type textarea "x"
type input "SOTA H"
type textarea "x"
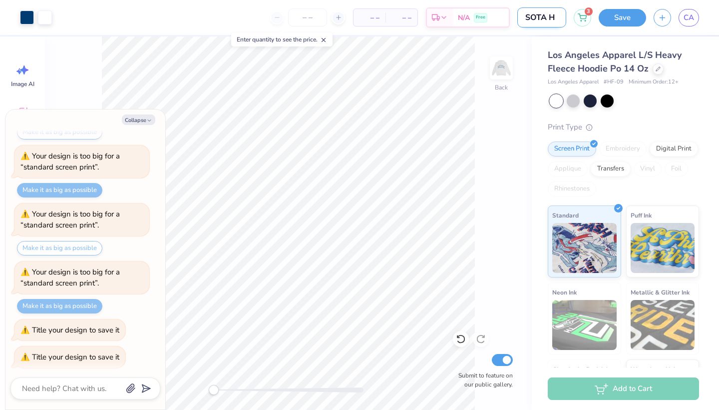
type input "SOTA HO"
type textarea "x"
type input "SOTA HOOD"
type textarea "x"
type input "SOTA HOODI"
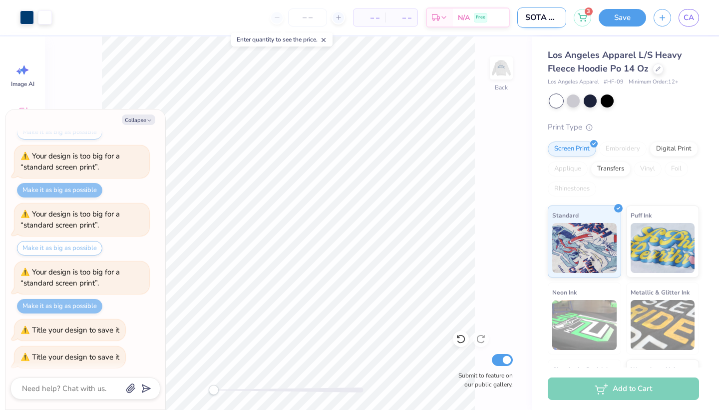
type textarea "x"
type input "SOTA HOODIE"
type textarea "x"
type input "SOTA HOODIE"
click at [616, 18] on button "Save" at bounding box center [622, 15] width 47 height 17
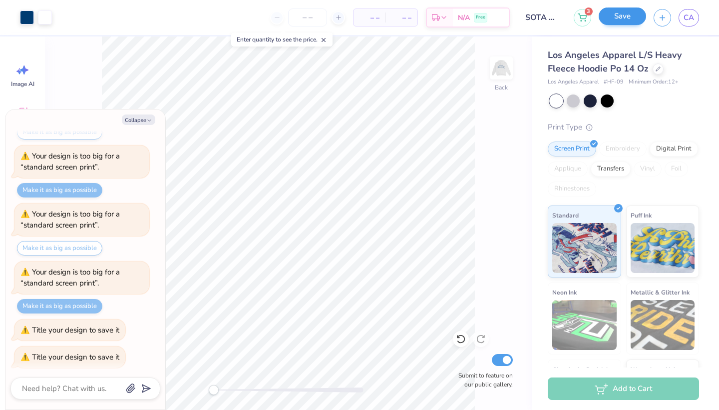
type textarea "x"
